Goal: Task Accomplishment & Management: Manage account settings

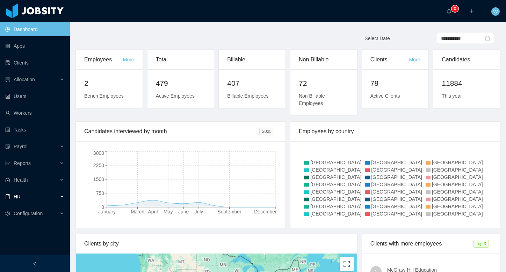
click at [44, 195] on div "HR" at bounding box center [35, 197] width 70 height 14
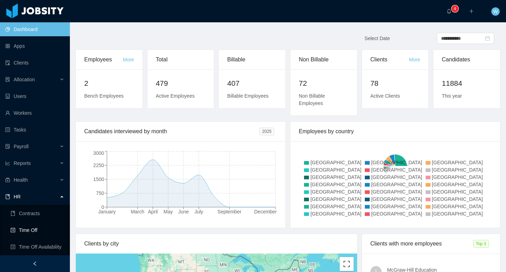
scroll to position [17, 0]
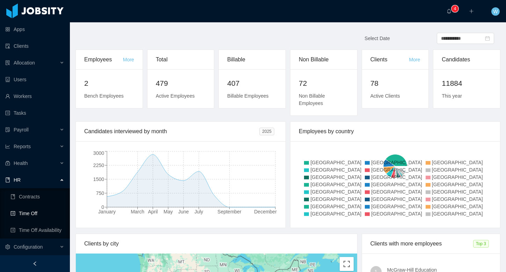
click at [47, 214] on link "Time Off" at bounding box center [37, 214] width 54 height 14
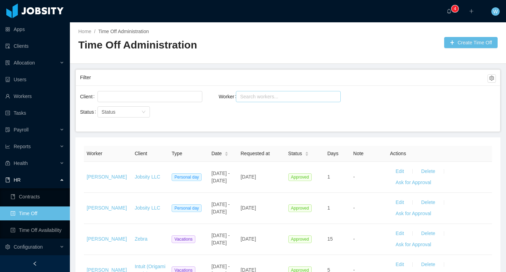
click at [279, 97] on div "Search workers..." at bounding box center [285, 96] width 90 height 7
type input "*"
type input "**********"
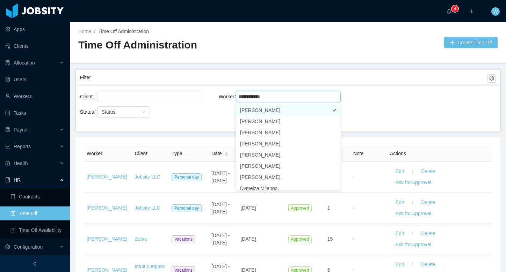
click at [280, 111] on li "Brian Santeliz" at bounding box center [288, 110] width 105 height 11
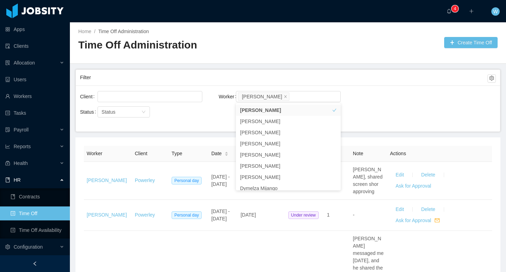
click at [307, 67] on main "Home / Time Off Administration / Time Off Administration Create Time Off Filter…" at bounding box center [288, 147] width 436 height 250
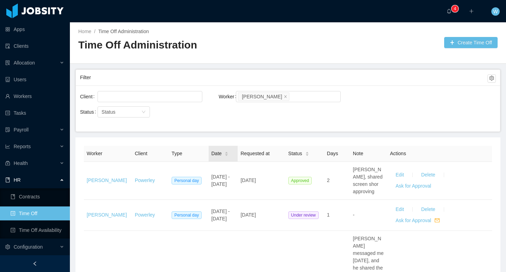
click at [222, 156] on div "Date" at bounding box center [219, 153] width 17 height 7
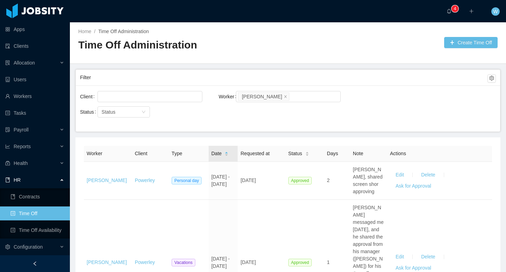
click at [225, 155] on icon "icon: caret-down" at bounding box center [226, 156] width 3 height 2
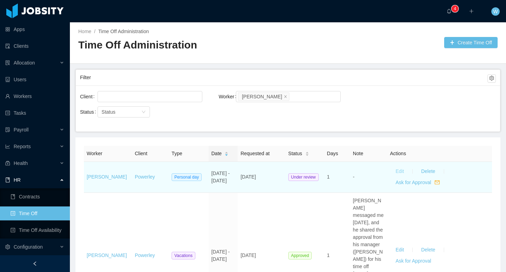
click at [401, 170] on button "Edit" at bounding box center [400, 171] width 20 height 11
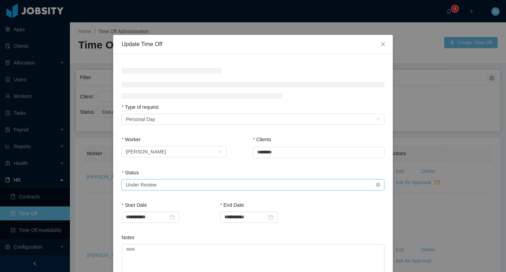
click at [202, 186] on div "Select status Under Review" at bounding box center [251, 185] width 250 height 10
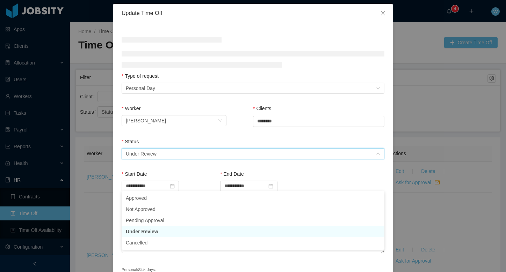
scroll to position [31, 0]
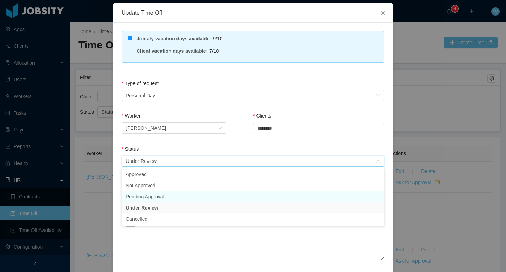
click at [198, 199] on li "Pending Approval" at bounding box center [253, 196] width 263 height 11
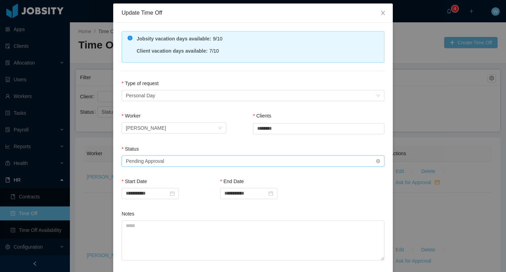
click at [196, 162] on div "Select status Pending Approval" at bounding box center [251, 161] width 250 height 10
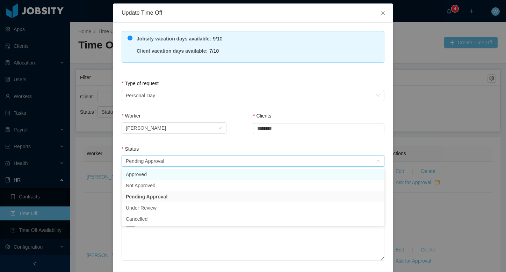
click at [189, 175] on li "Approved" at bounding box center [253, 174] width 263 height 11
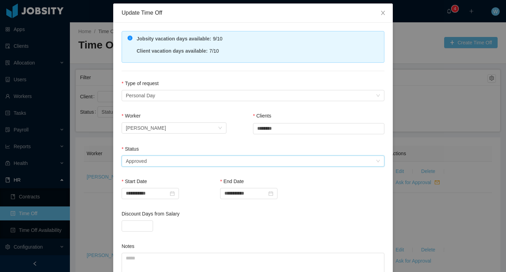
scroll to position [115, 0]
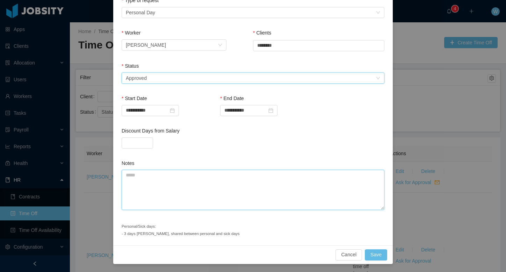
click at [227, 195] on textarea "Notes" at bounding box center [253, 190] width 263 height 40
type textarea "**********"
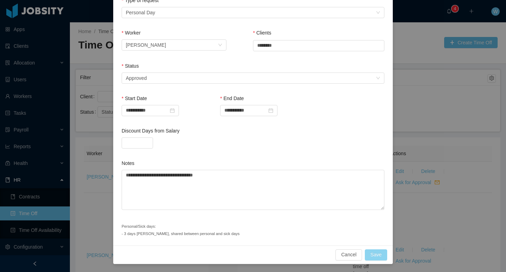
click at [386, 255] on button "Save" at bounding box center [376, 255] width 22 height 11
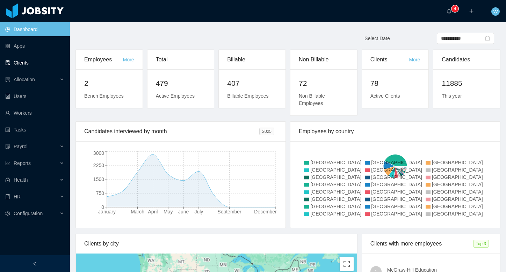
click at [21, 66] on link "Clients" at bounding box center [34, 63] width 59 height 14
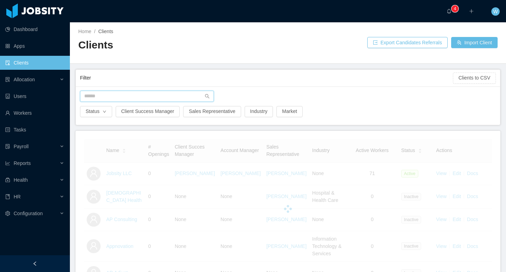
click at [118, 100] on input "text" at bounding box center [147, 96] width 134 height 11
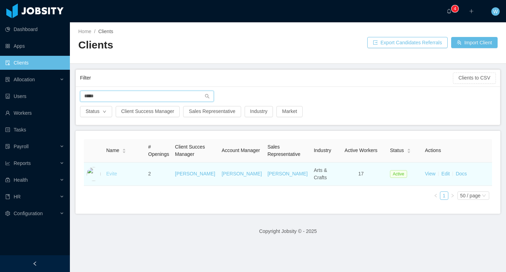
type input "*****"
click at [114, 175] on link "Evite" at bounding box center [111, 174] width 11 height 6
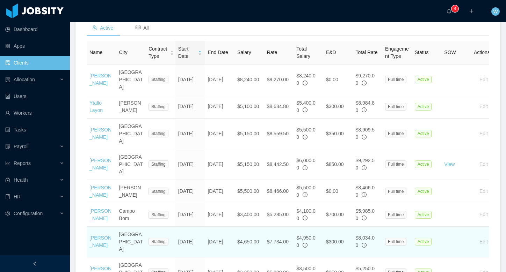
scroll to position [254, 0]
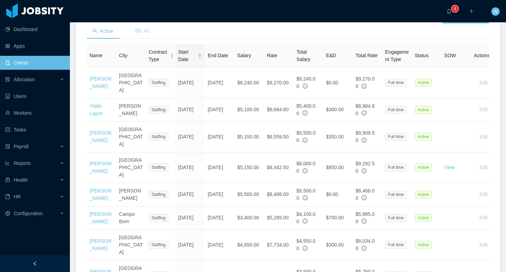
click at [144, 34] on span "All" at bounding box center [142, 31] width 13 height 6
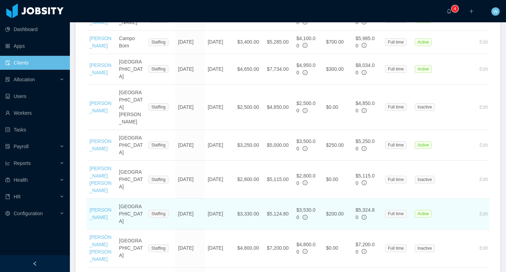
scroll to position [457, 0]
